Goal: Find contact information: Find contact information

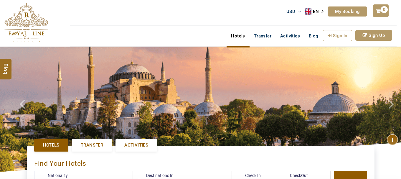
select select "******"
type input "**********"
click at [165, 10] on div "USD AED AED EUR € USD $ INR ₹ THB ฿ IDR Rp BHD BHD TRY ₺ EN AR PT ZH ES RU My B…" at bounding box center [233, 13] width 327 height 26
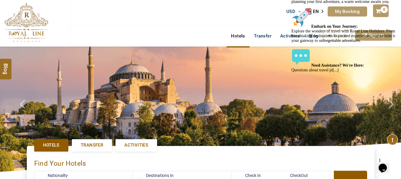
click at [387, 164] on icon "Chat widget" at bounding box center [383, 167] width 8 height 9
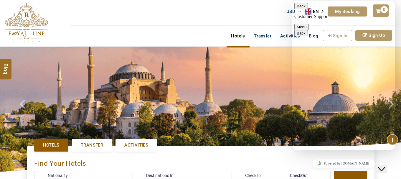
scroll to position [88, 0]
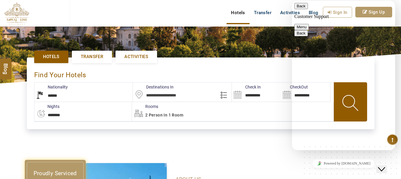
type textarea "*******"
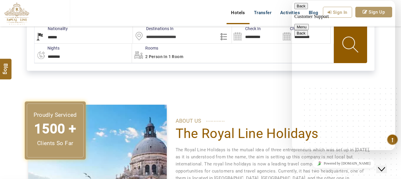
scroll to position [147, 0]
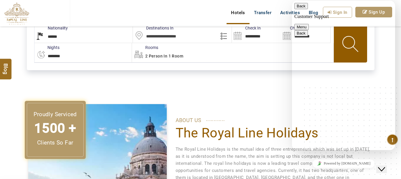
click at [309, 24] on button "Menu" at bounding box center [301, 27] width 14 height 6
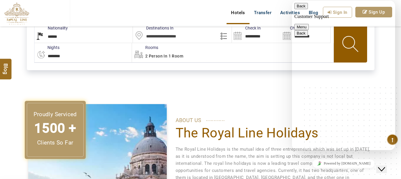
click at [382, 167] on icon "Chat widget" at bounding box center [381, 169] width 7 height 4
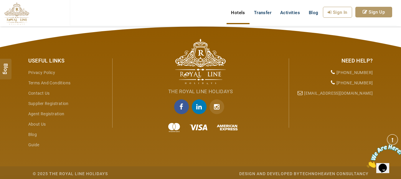
scroll to position [911, 0]
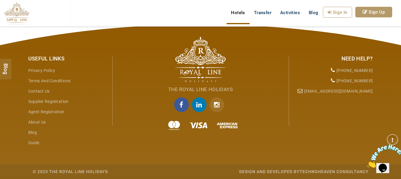
drag, startPoint x: 320, startPoint y: 71, endPoint x: 371, endPoint y: 70, distance: 51.3
click at [371, 70] on li "[PHONE_NUMBER]" at bounding box center [333, 70] width 80 height 10
click at [390, 72] on div "Useful Links Privacy Policy Terms and Conditions Contact Us Supplier Registrati…" at bounding box center [200, 101] width 401 height 154
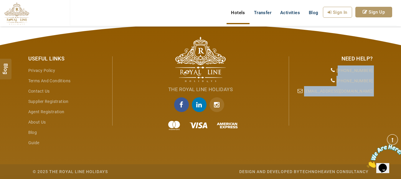
drag, startPoint x: 389, startPoint y: 72, endPoint x: 341, endPoint y: 70, distance: 48.7
click at [341, 70] on div "Useful Links Privacy Policy Terms and Conditions Contact Us Supplier Registrati…" at bounding box center [200, 101] width 401 height 154
click at [396, 75] on div "Useful Links Privacy Policy Terms and Conditions Contact Us Supplier Registrati…" at bounding box center [200, 101] width 401 height 154
drag, startPoint x: 380, startPoint y: 71, endPoint x: 394, endPoint y: 74, distance: 13.9
click at [354, 71] on div "Useful Links Privacy Policy Terms and Conditions Contact Us Supplier Registrati…" at bounding box center [200, 101] width 401 height 154
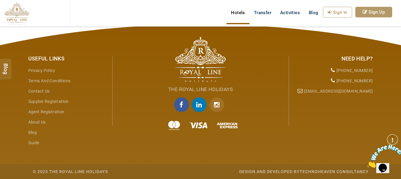
click at [394, 75] on div "Useful Links Privacy Policy Terms and Conditions Contact Us Supplier Registrati…" at bounding box center [200, 101] width 401 height 154
drag, startPoint x: 375, startPoint y: 71, endPoint x: 338, endPoint y: 69, distance: 36.9
click at [338, 69] on div "Need Help? [PHONE_NUMBER] [PHONE_NUMBER] [EMAIL_ADDRESS][DOMAIN_NAME]" at bounding box center [333, 73] width 88 height 45
copy li "[PHONE_NUMBER]"
